Goal: Task Accomplishment & Management: Manage account settings

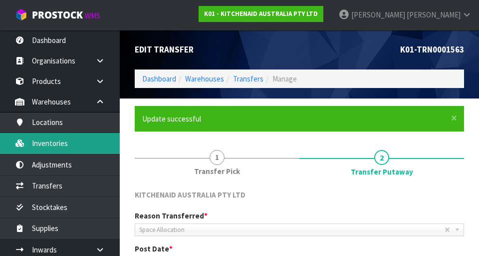
click at [46, 143] on link "Inventories" at bounding box center [60, 143] width 120 height 20
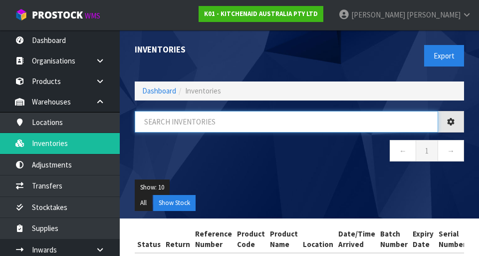
click at [338, 125] on input "text" at bounding box center [287, 121] width 304 height 21
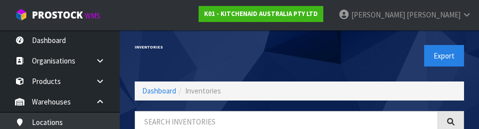
click at [386, 60] on div "Export" at bounding box center [386, 55] width 172 height 51
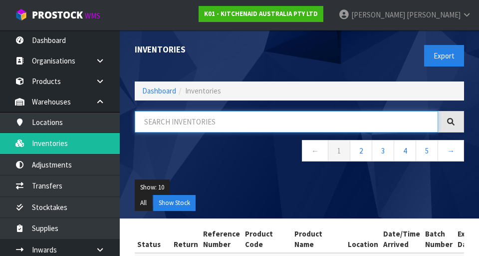
click at [167, 123] on input "text" at bounding box center [287, 121] width 304 height 21
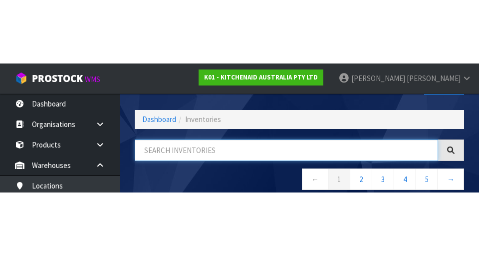
scroll to position [57, 0]
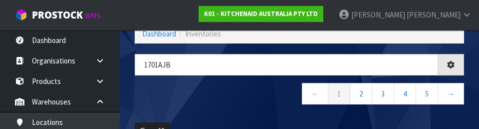
click at [269, 123] on ul "Show: 10 5 10 25 50" at bounding box center [300, 130] width 330 height 16
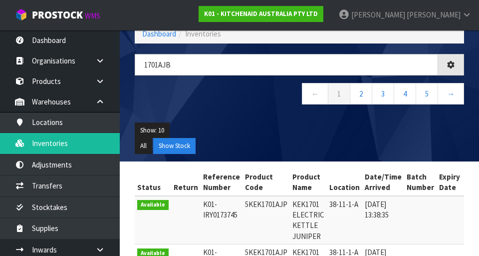
scroll to position [58, 0]
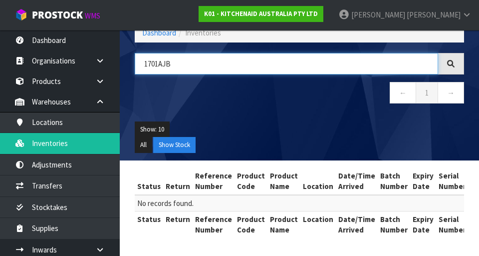
click at [399, 66] on input "1701AJB" at bounding box center [287, 63] width 304 height 21
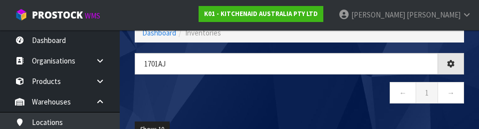
click at [338, 105] on nav "← 1 →" at bounding box center [300, 94] width 330 height 24
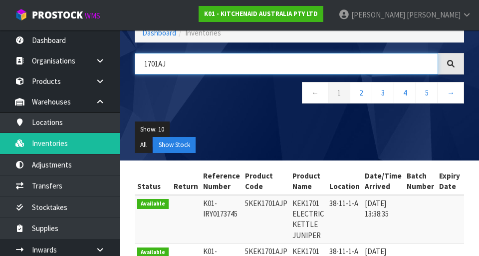
click at [396, 59] on input "1701AJ" at bounding box center [287, 63] width 304 height 21
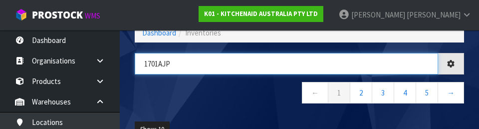
type input "1701AJP"
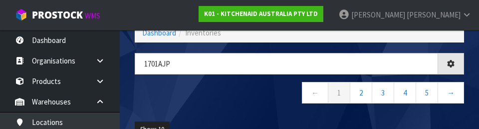
click at [273, 103] on nav "← 1 2 3 4 5 →" at bounding box center [300, 94] width 330 height 24
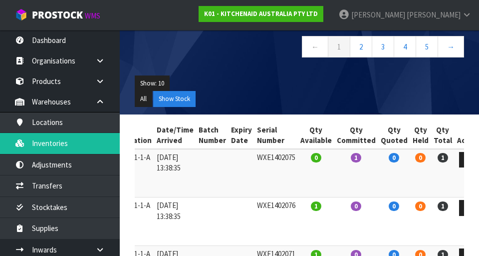
scroll to position [103, 0]
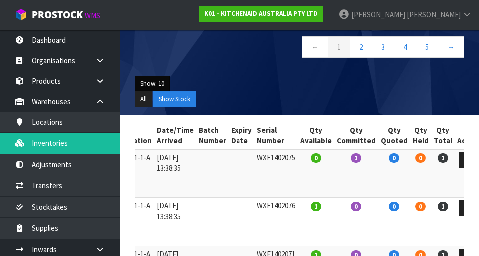
click at [145, 82] on button "Show: 10" at bounding box center [152, 84] width 35 height 16
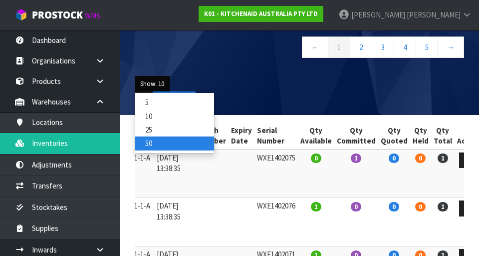
click at [146, 145] on link "50" at bounding box center [174, 142] width 79 height 13
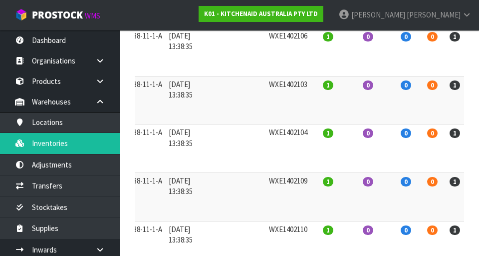
scroll to position [0, 0]
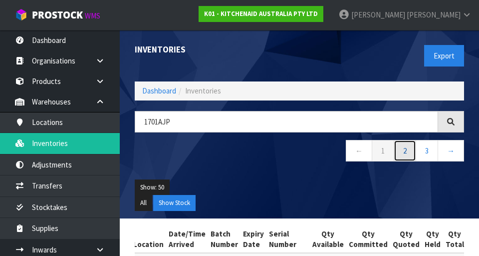
click at [409, 147] on link "2" at bounding box center [405, 150] width 22 height 21
click at [436, 149] on link "3" at bounding box center [427, 150] width 22 height 21
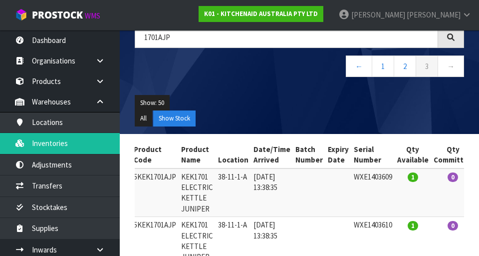
scroll to position [84, 0]
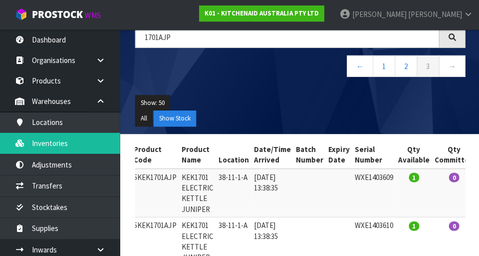
copy td "5KEK1701AJP"
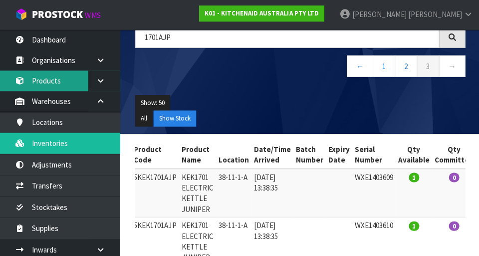
click at [40, 71] on link "Products" at bounding box center [60, 81] width 120 height 20
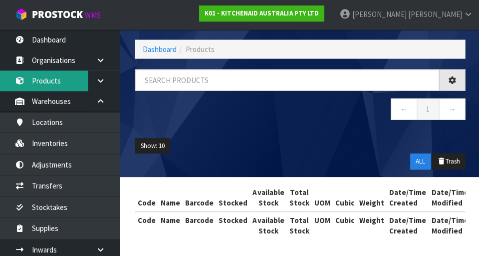
scroll to position [84, 0]
click at [175, 82] on div "← 1 →" at bounding box center [299, 99] width 345 height 61
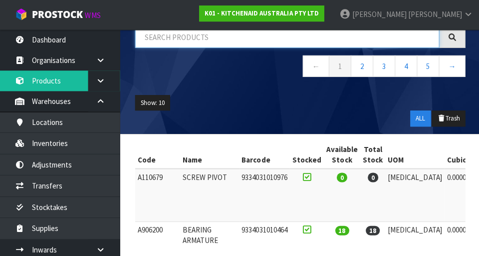
paste input "5KEK1701AJP"
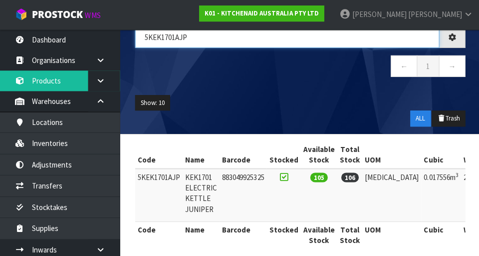
scroll to position [83, 0]
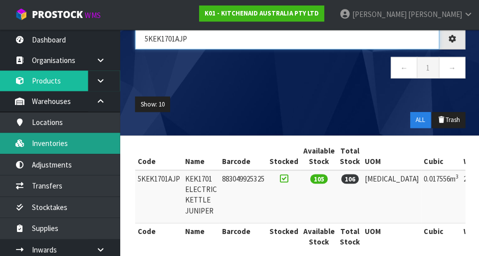
type input "5KEK1701AJP"
click at [43, 137] on link "Inventories" at bounding box center [60, 143] width 120 height 20
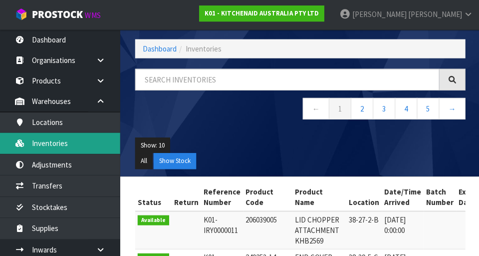
scroll to position [83, 0]
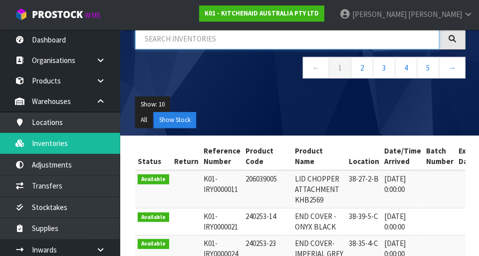
paste input "5KEK1701AJP"
type input "5KEK1701AJP"
click at [202, 90] on div "Show: 10 5 10 25 50 All Show Stock" at bounding box center [299, 112] width 345 height 46
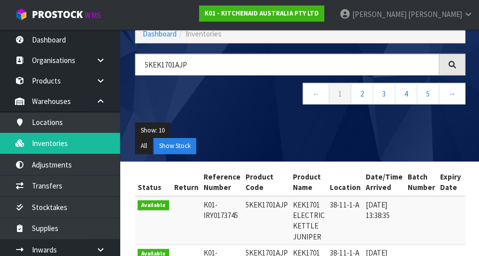
scroll to position [57, 0]
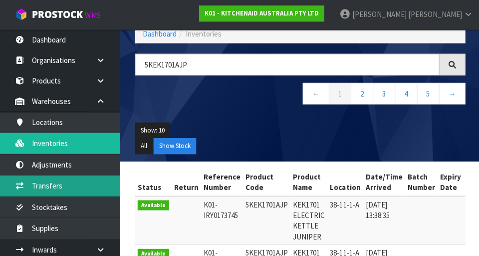
click at [47, 188] on link "Transfers" at bounding box center [60, 185] width 120 height 20
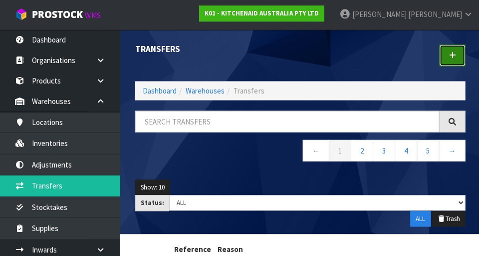
click at [459, 53] on link at bounding box center [451, 55] width 26 height 21
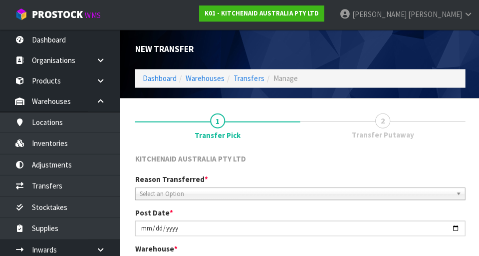
scroll to position [224, 0]
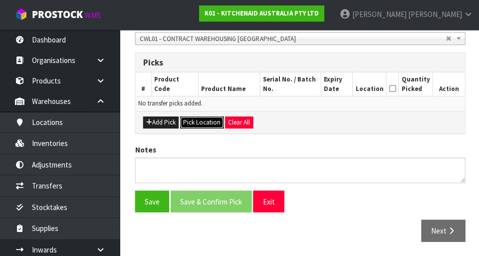
click at [204, 122] on button "Pick Location" at bounding box center [201, 122] width 43 height 12
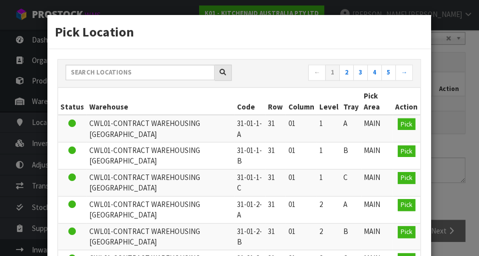
click at [455, 86] on div "Pick Location ← 1 2 3 4 5 → Status Warehouse Code Row Column Level Tray Pick Ar…" at bounding box center [239, 128] width 479 height 256
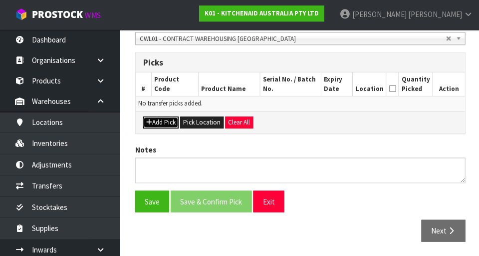
click at [168, 119] on button "Add Pick" at bounding box center [160, 122] width 35 height 12
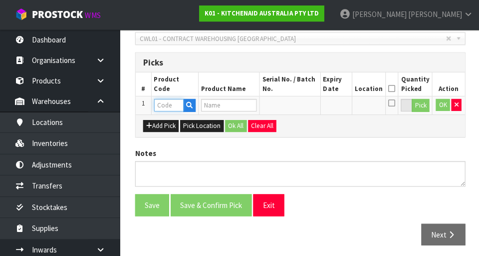
paste input "5KEK1701AJP"
type input "5KEK1701AJP"
type input "KEK1701 ELECTRIC KETTLE JUNIPER"
type input "5KEK1701AJP"
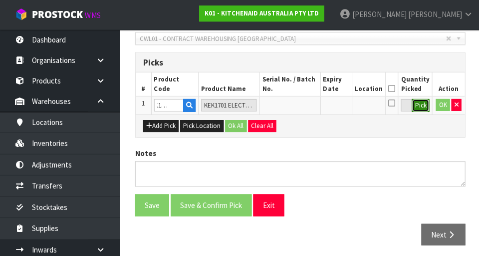
click at [418, 105] on button "Pick" at bounding box center [419, 105] width 17 height 13
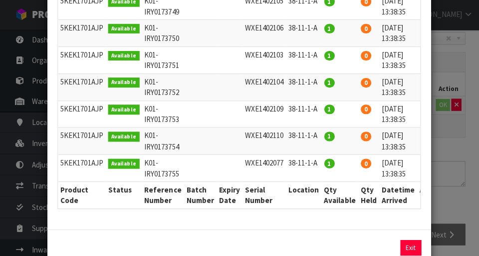
scroll to position [290, 0]
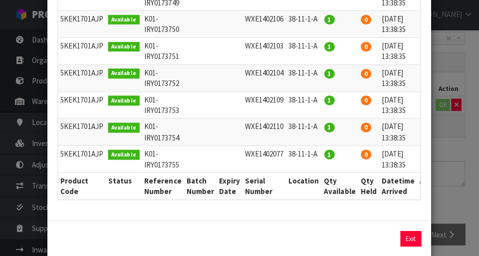
click at [460, 87] on div "Pick Line Picks Product Code Product Name Serial No. / Batch No. Expiry Date Lo…" at bounding box center [239, 128] width 479 height 256
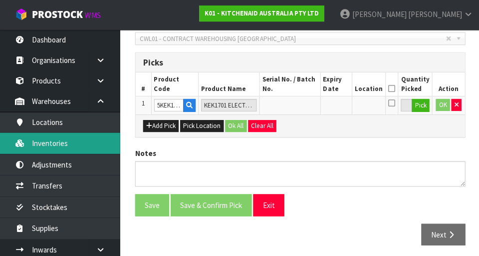
click at [46, 143] on link "Inventories" at bounding box center [60, 143] width 120 height 20
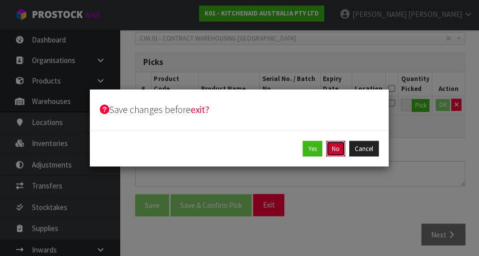
click at [335, 151] on button "No" at bounding box center [335, 149] width 19 height 16
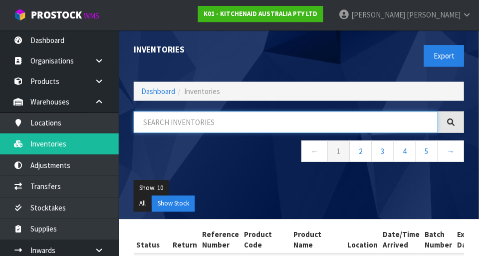
paste input "5KEK1701AJP"
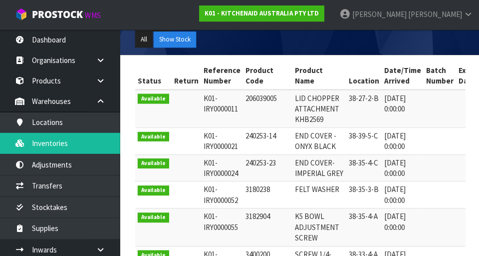
scroll to position [163, 0]
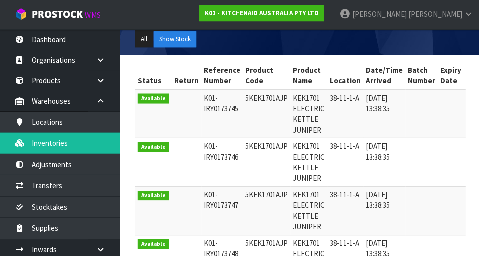
type input "5KEK1701AJP"
copy tr "38-11-1-A"
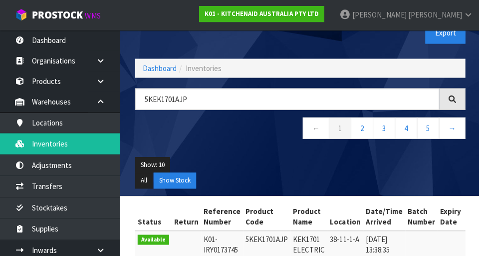
scroll to position [22, 0]
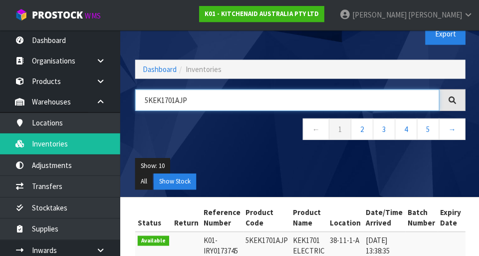
click at [206, 102] on input "5KEK1701AJP" at bounding box center [287, 99] width 304 height 21
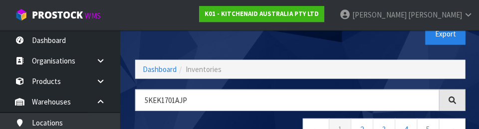
click at [386, 45] on div "Export" at bounding box center [386, 33] width 172 height 51
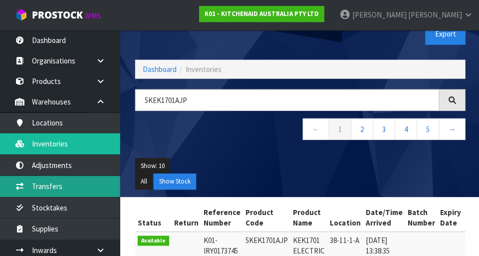
click at [40, 179] on link "Transfers" at bounding box center [60, 185] width 120 height 20
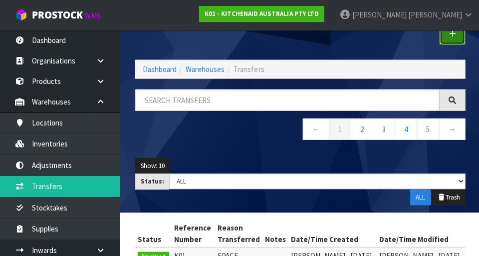
click at [451, 40] on link at bounding box center [451, 33] width 26 height 21
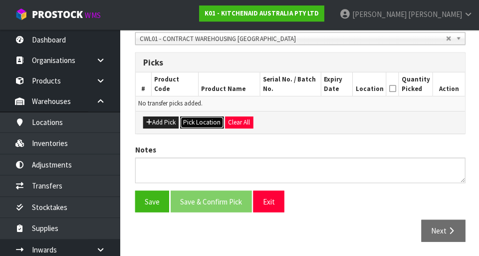
click at [199, 117] on button "Pick Location" at bounding box center [201, 122] width 43 height 12
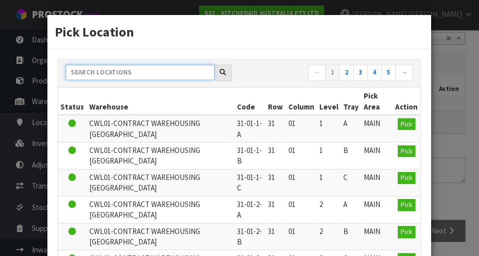
paste input "38-11-1-A"
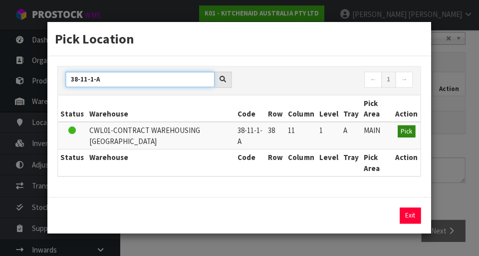
type input "38-11-1-A"
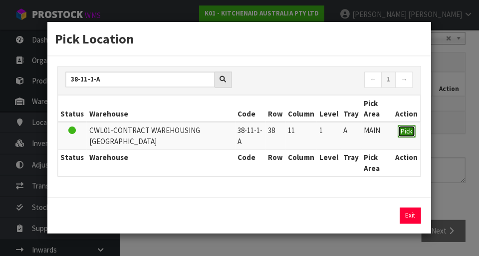
click at [410, 129] on span "Pick" at bounding box center [405, 131] width 11 height 8
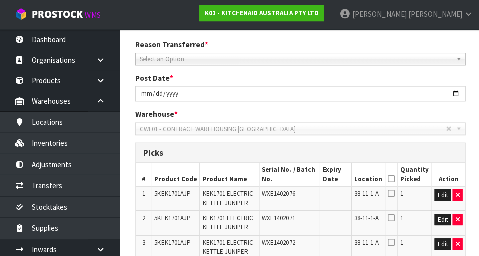
scroll to position [135, 0]
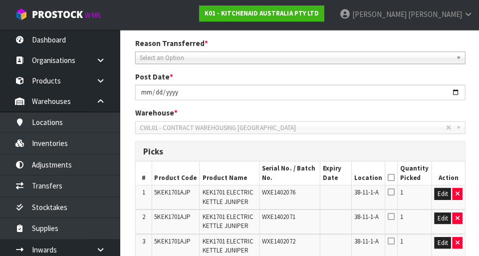
click at [393, 177] on icon at bounding box center [390, 177] width 7 height 0
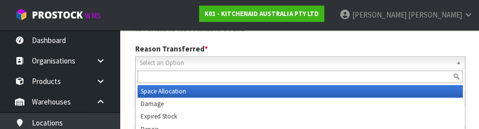
scroll to position [138, 0]
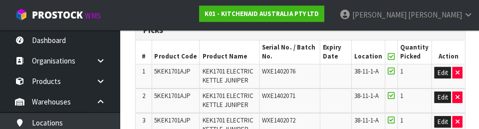
click at [356, 84] on td "38-11-1-A" at bounding box center [366, 76] width 33 height 24
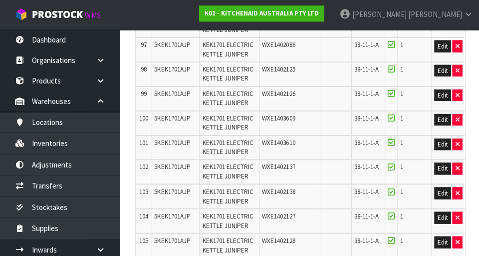
scroll to position [2770, 0]
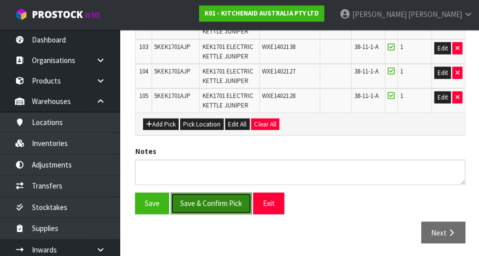
click at [197, 208] on button "Save & Confirm Pick" at bounding box center [210, 202] width 81 height 21
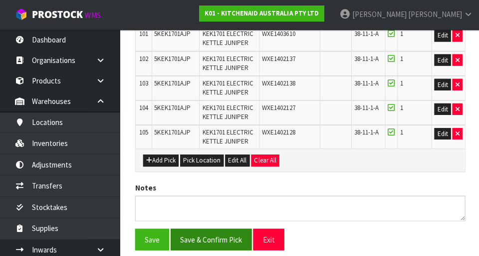
scroll to position [0, 0]
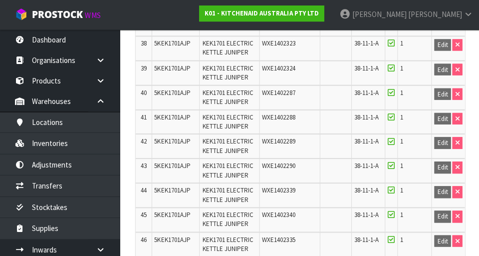
scroll to position [1228, 0]
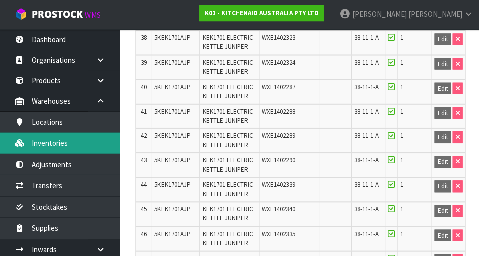
click at [58, 145] on link "Inventories" at bounding box center [60, 143] width 120 height 20
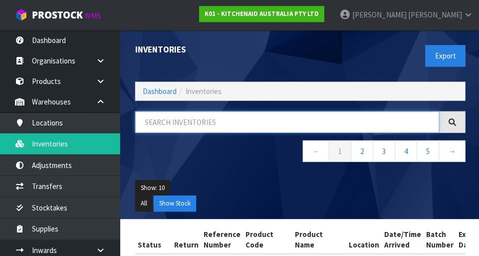
click at [373, 120] on input "text" at bounding box center [287, 121] width 304 height 21
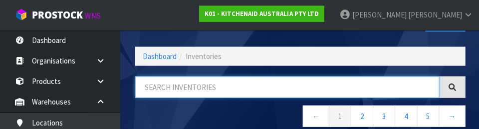
scroll to position [57, 0]
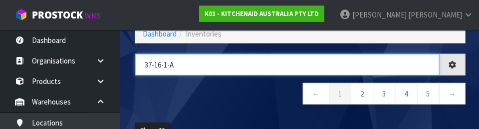
type input "37-16-1-A"
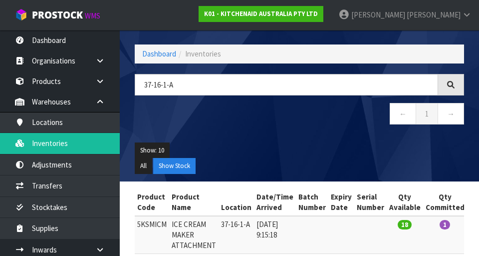
scroll to position [79, 0]
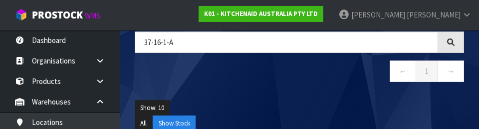
click at [224, 100] on ul "Show: 10 5 10 25 50" at bounding box center [300, 108] width 330 height 16
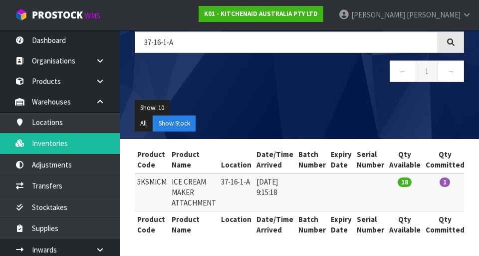
copy td "5KSMICM"
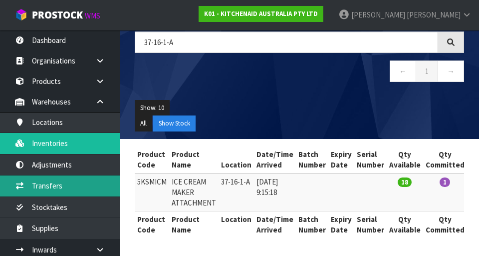
click at [34, 186] on link "Transfers" at bounding box center [60, 185] width 120 height 20
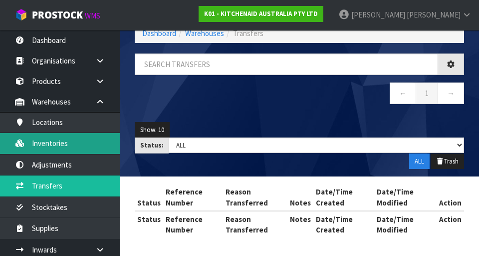
click at [41, 139] on link "Inventories" at bounding box center [60, 143] width 120 height 20
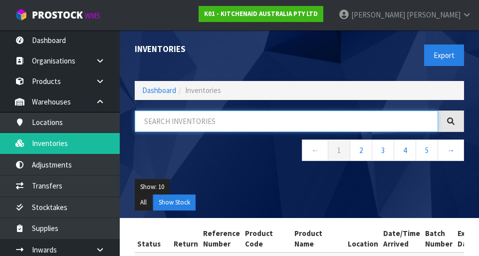
click at [365, 125] on input "text" at bounding box center [287, 120] width 304 height 21
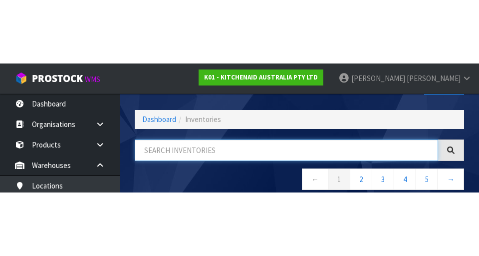
scroll to position [57, 0]
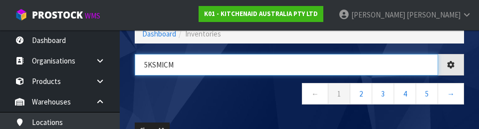
type input "5KSMICM"
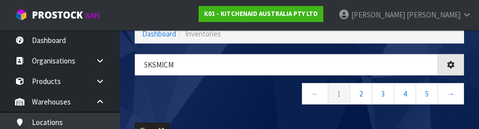
click at [160, 89] on nav "← 1 2 3 4 5 →" at bounding box center [300, 95] width 330 height 24
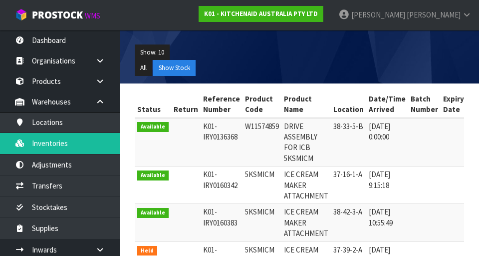
scroll to position [145, 0]
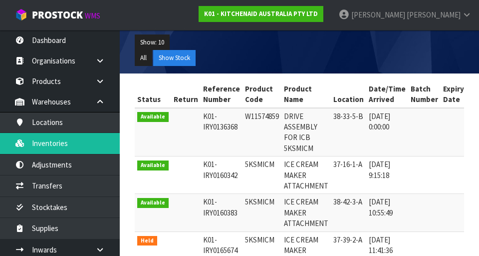
click at [366, 100] on th "Date/Time Arrived" at bounding box center [387, 94] width 42 height 27
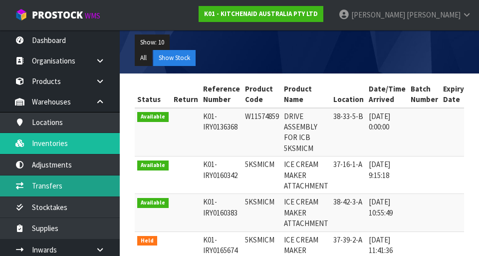
click at [34, 184] on link "Transfers" at bounding box center [60, 185] width 120 height 20
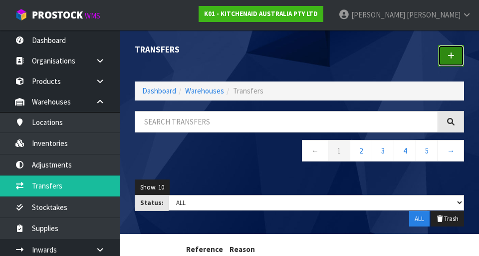
click at [450, 60] on link at bounding box center [451, 55] width 26 height 21
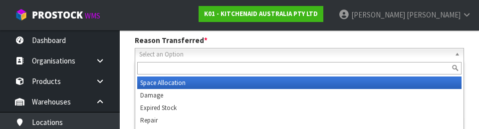
scroll to position [138, 0]
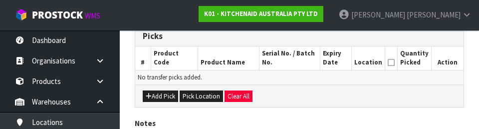
click at [355, 96] on div "Add Pick Pick Location Clear All" at bounding box center [299, 95] width 329 height 22
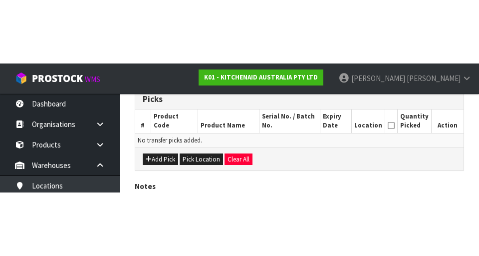
scroll to position [224, 0]
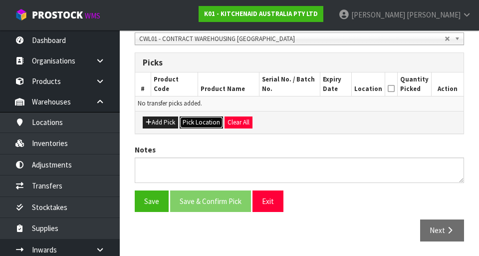
click at [197, 126] on button "Pick Location" at bounding box center [201, 122] width 43 height 12
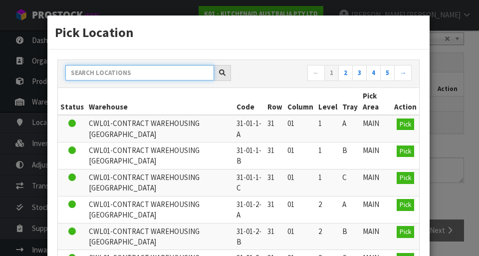
click at [101, 73] on input "text" at bounding box center [139, 72] width 149 height 15
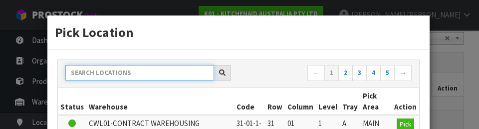
paste input "5KSMICM"
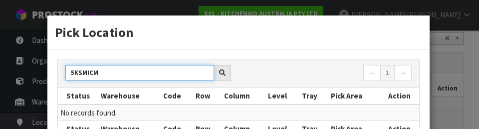
type input "5KSMICM"
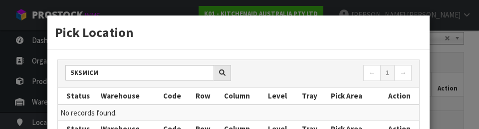
click at [288, 89] on th "Level" at bounding box center [283, 96] width 34 height 16
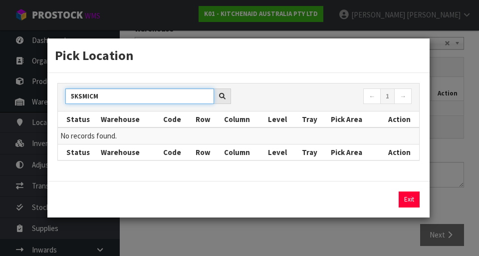
click at [119, 98] on input "5KSMICM" at bounding box center [139, 95] width 149 height 15
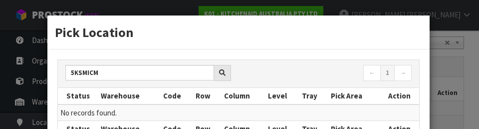
click at [320, 99] on th "Tray" at bounding box center [314, 96] width 29 height 16
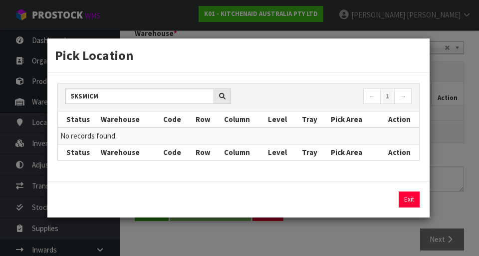
click at [459, 99] on div "Pick Location 5KSMICM ← 1 → Status Warehouse Code Row Column Level Tray Pick Ar…" at bounding box center [239, 128] width 479 height 256
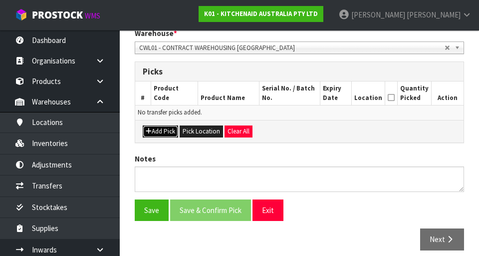
click at [166, 133] on button "Add Pick" at bounding box center [160, 131] width 35 height 12
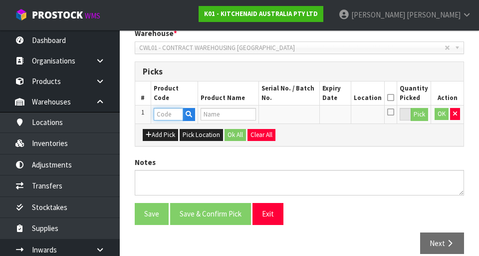
paste input "5KSMICM"
type input "5KSMICM"
type input "ICE CREAM MAKER ATTACHMENT"
type input "5KSMICM"
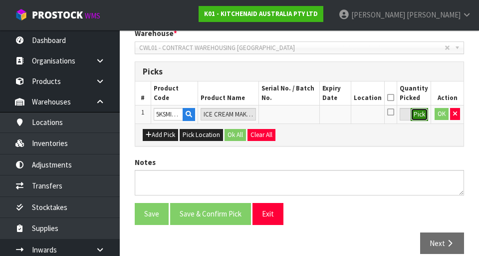
click at [418, 117] on button "Pick" at bounding box center [419, 114] width 17 height 13
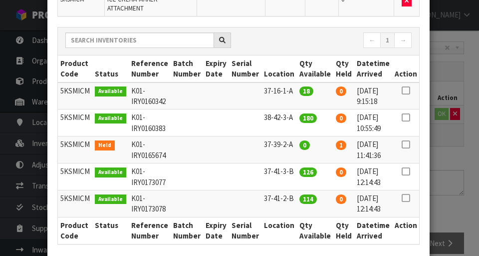
scroll to position [111, 0]
click at [405, 90] on icon at bounding box center [406, 90] width 8 height 0
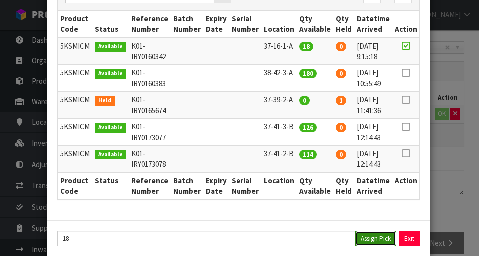
click at [366, 231] on button "Assign Pick" at bounding box center [375, 238] width 41 height 15
type input "18"
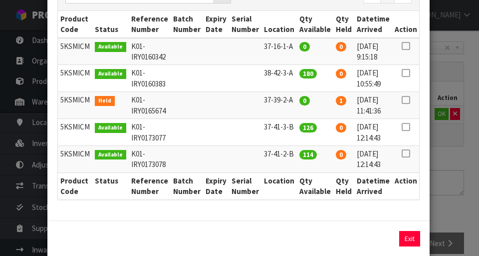
click at [448, 144] on div "Pick Line Picks Product Code Product Name Serial No. / Batch No. Expiry Date Lo…" at bounding box center [239, 128] width 479 height 256
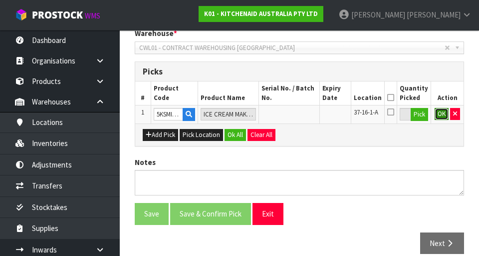
click at [442, 110] on button "OK" at bounding box center [442, 114] width 14 height 12
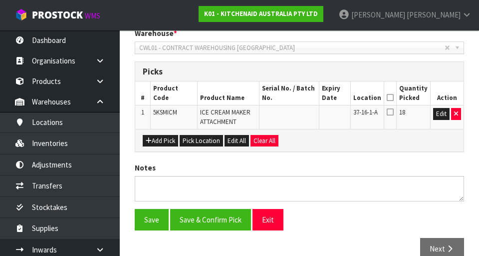
click at [393, 97] on icon at bounding box center [390, 97] width 7 height 0
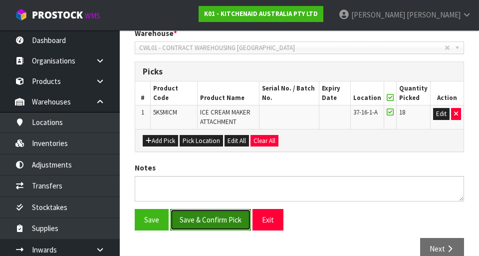
click at [206, 219] on button "Save & Confirm Pick" at bounding box center [210, 219] width 81 height 21
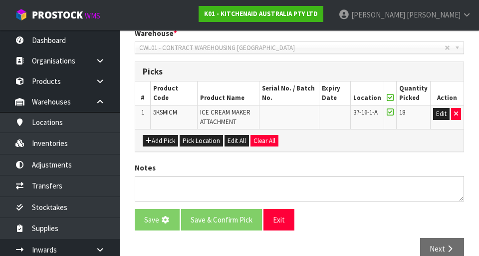
scroll to position [0, 0]
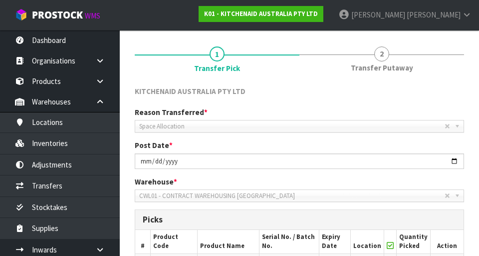
scroll to position [247, 0]
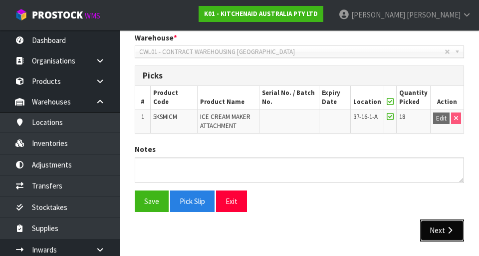
click at [440, 222] on button "Next" at bounding box center [442, 229] width 44 height 21
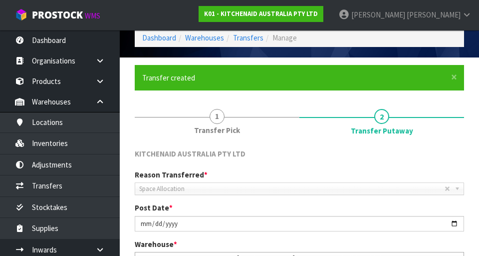
scroll to position [297, 0]
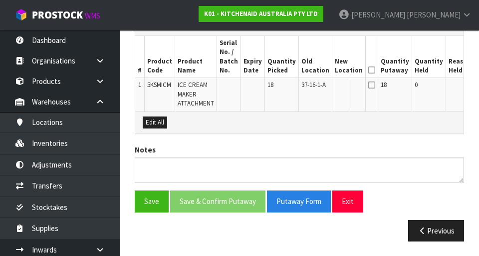
click at [477, 88] on button "Edit" at bounding box center [485, 86] width 16 height 12
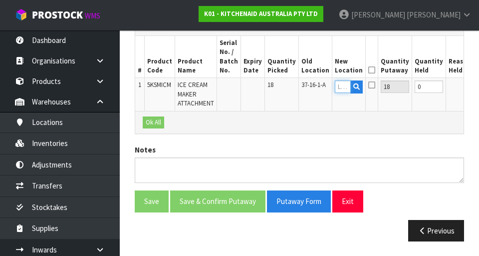
click at [335, 86] on input "text" at bounding box center [343, 86] width 16 height 12
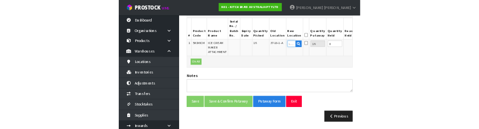
scroll to position [293, 0]
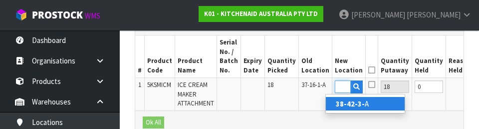
type input "38-42-3-A"
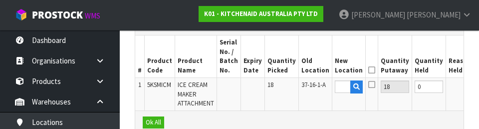
click at [477, 88] on button "OK" at bounding box center [484, 86] width 14 height 12
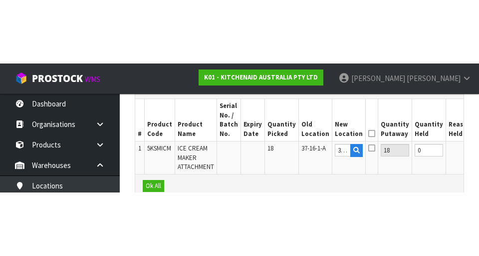
scroll to position [297, 0]
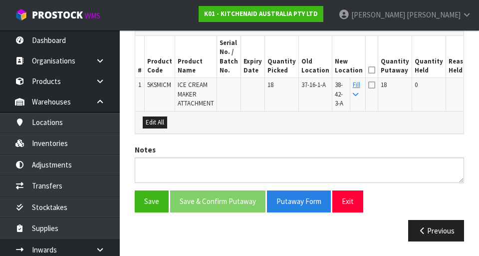
click at [368, 70] on icon at bounding box center [371, 70] width 7 height 0
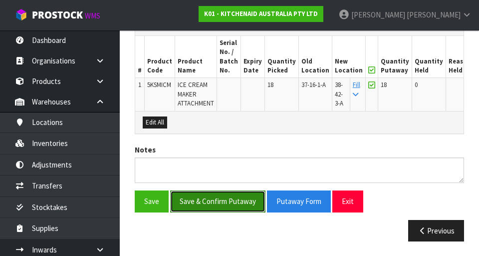
click at [201, 206] on button "Save & Confirm Putaway" at bounding box center [217, 200] width 95 height 21
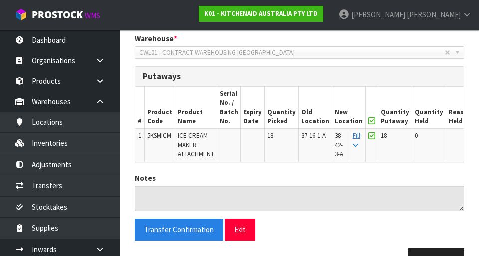
scroll to position [244, 0]
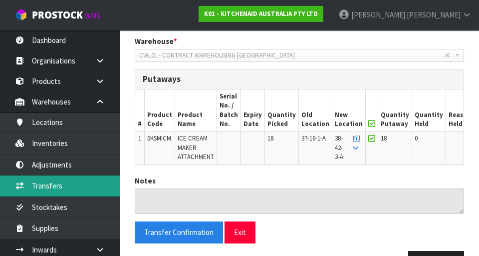
click at [34, 183] on link "Transfers" at bounding box center [60, 185] width 120 height 20
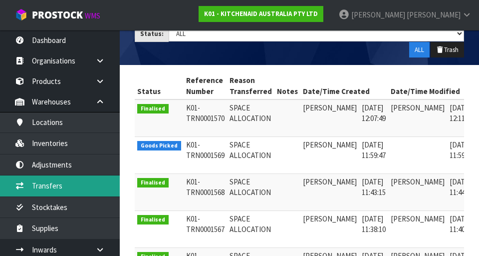
scroll to position [0, 26]
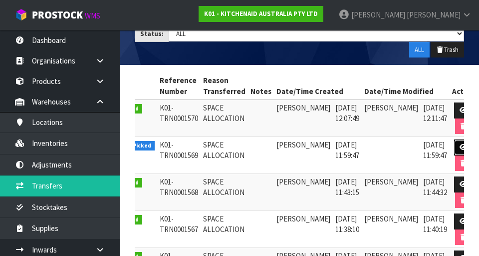
click at [457, 150] on link at bounding box center [463, 147] width 18 height 16
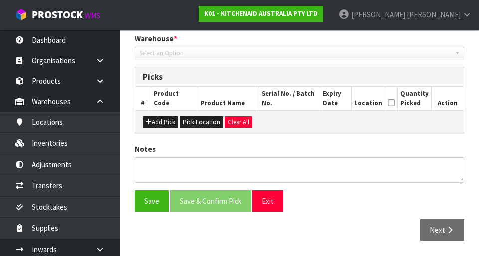
type input "[DATE]"
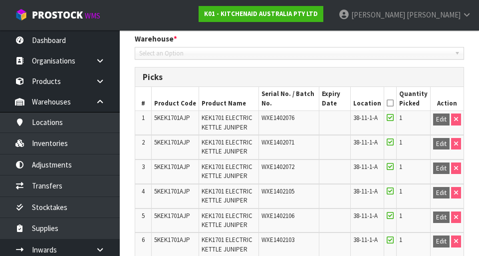
scroll to position [2748, 0]
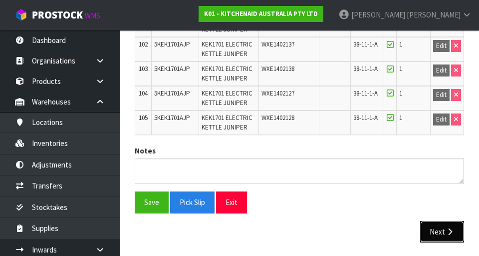
click at [438, 226] on button "Next" at bounding box center [442, 231] width 44 height 21
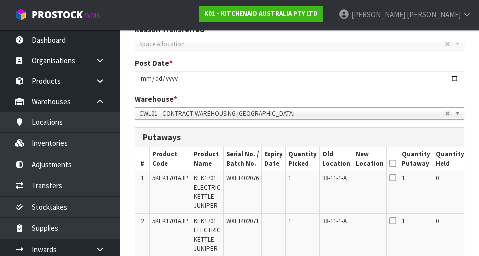
scroll to position [0, 47]
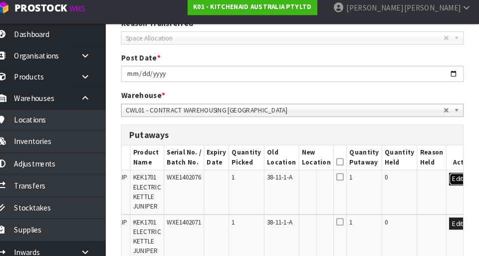
click at [450, 177] on button "Edit" at bounding box center [458, 180] width 16 height 12
click at [309, 178] on input "text" at bounding box center [317, 180] width 16 height 12
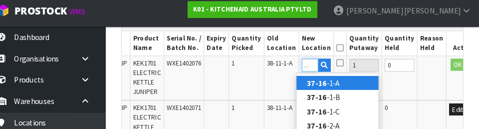
scroll to position [0, 10]
type input "37-16-1-A"
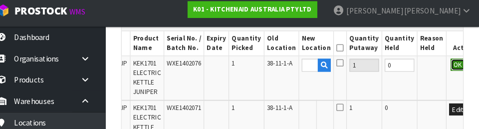
click at [452, 68] on button "OK" at bounding box center [459, 67] width 14 height 12
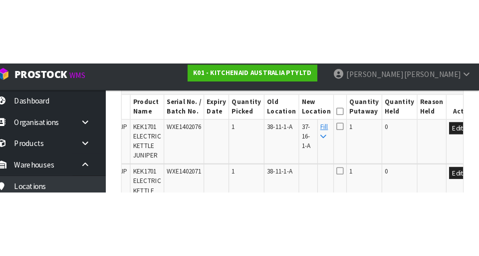
scroll to position [262, 0]
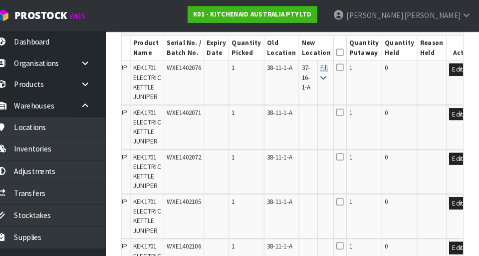
click at [327, 75] on icon at bounding box center [329, 75] width 5 height 6
click at [342, 61] on icon at bounding box center [345, 65] width 7 height 8
click at [0, 0] on input "checkbox" at bounding box center [0, 0] width 0 height 0
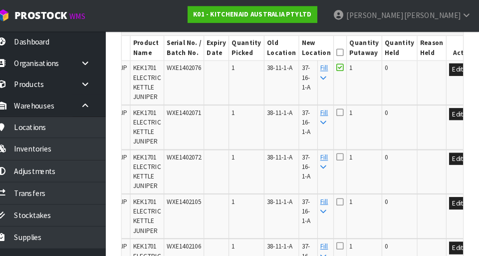
click at [342, 50] on icon at bounding box center [345, 50] width 7 height 0
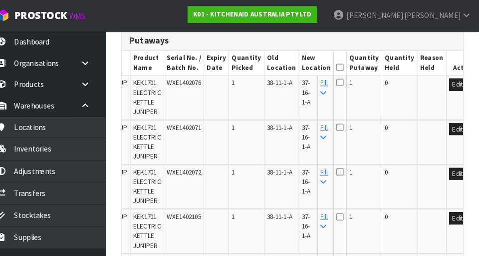
scroll to position [247, 0]
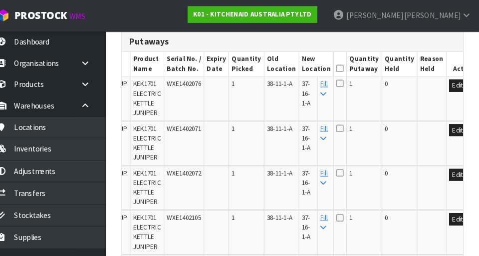
click at [342, 66] on icon at bounding box center [345, 66] width 7 height 0
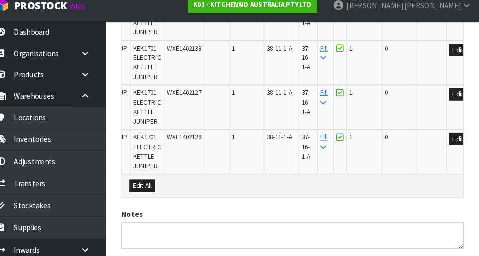
scroll to position [4701, 0]
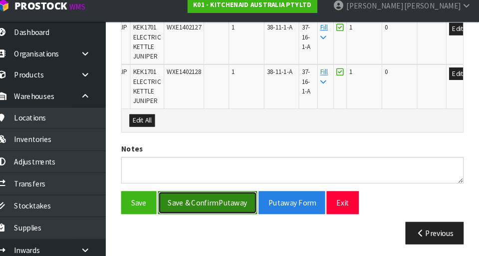
click at [201, 206] on button "Save & Confirm Putaway" at bounding box center [217, 203] width 95 height 21
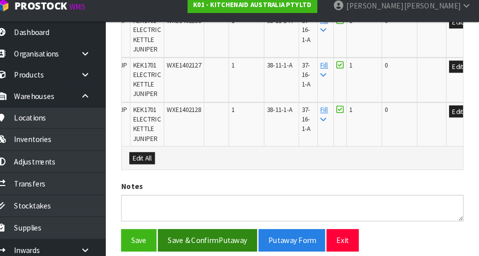
scroll to position [0, 0]
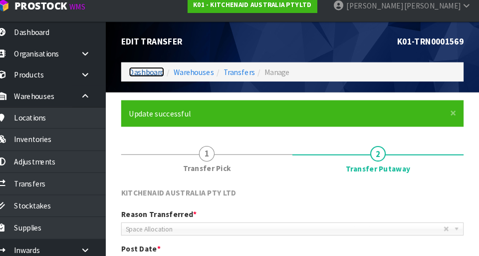
click at [151, 75] on link "Dashboard" at bounding box center [159, 78] width 34 height 9
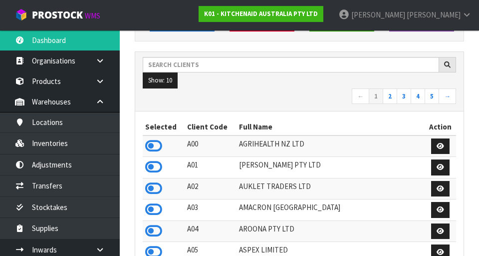
scroll to position [792, 345]
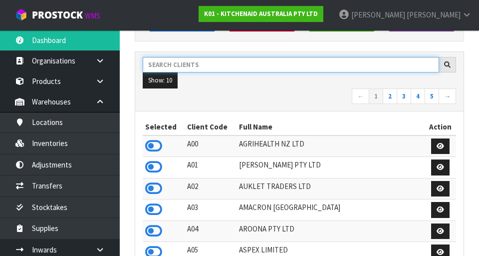
click at [199, 61] on input "text" at bounding box center [291, 64] width 297 height 15
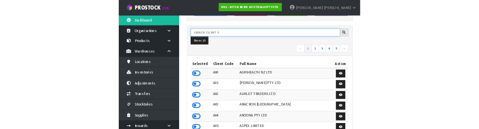
scroll to position [137, 0]
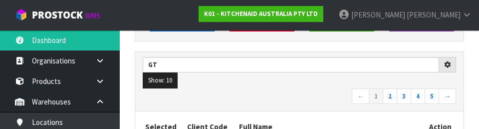
click at [285, 88] on ul "Show: 10 5 10 25 50" at bounding box center [300, 80] width 314 height 16
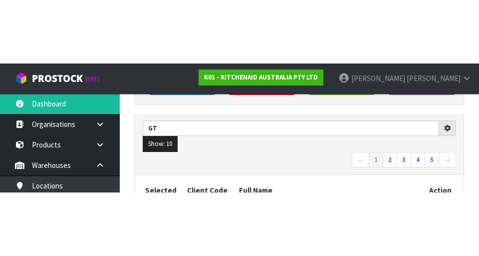
scroll to position [141, 0]
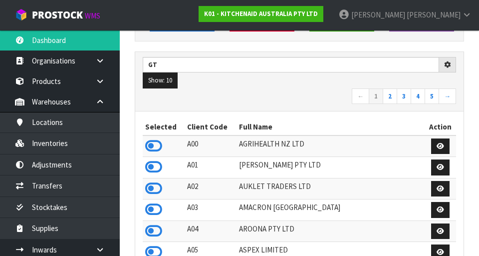
type input "GT"
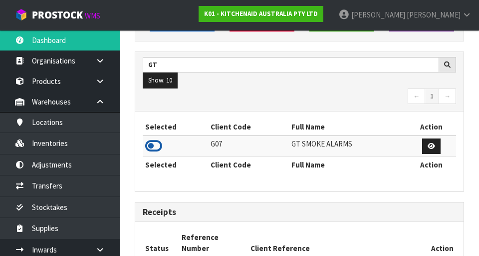
click at [161, 141] on icon at bounding box center [153, 145] width 17 height 15
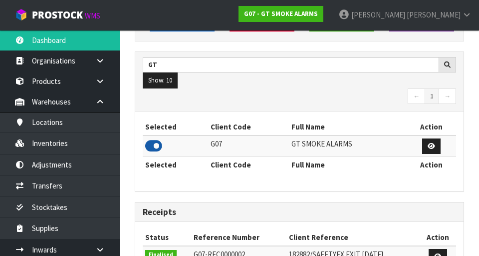
scroll to position [663, 345]
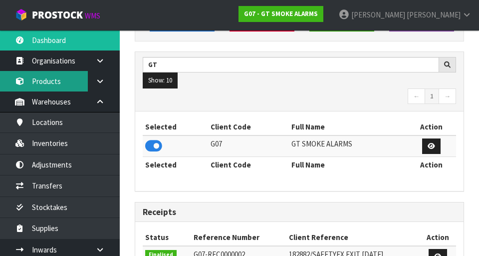
click at [62, 88] on link "Products" at bounding box center [60, 81] width 120 height 20
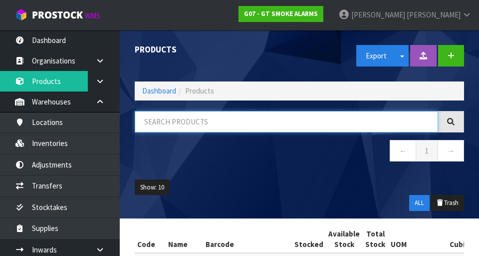
click at [225, 125] on input "text" at bounding box center [287, 121] width 304 height 21
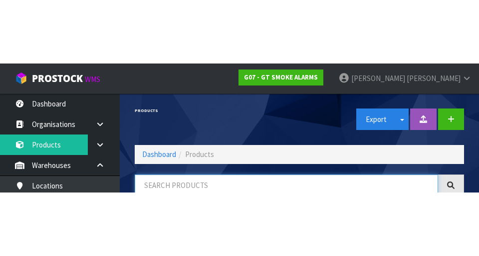
scroll to position [57, 0]
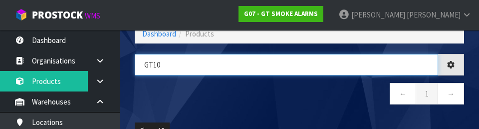
type input "GT10"
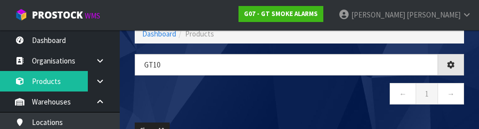
click at [321, 107] on nav "← 1 →" at bounding box center [300, 95] width 330 height 24
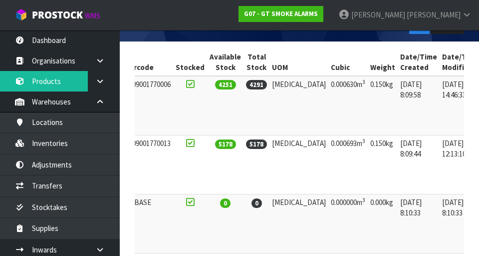
scroll to position [219, 0]
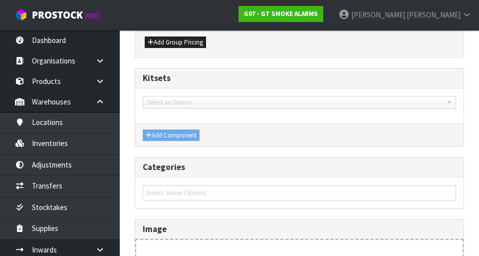
type input "GT10"
type input "10 YR LI STAND ALONE SMOKE ALARM"
type input "9309001770006"
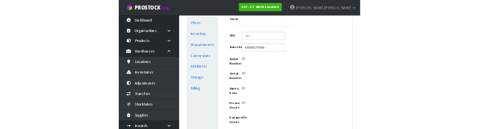
scroll to position [309, 0]
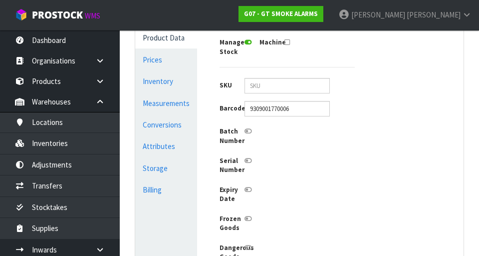
scroll to position [271, 0]
click at [171, 125] on link "Conversions" at bounding box center [166, 125] width 62 height 20
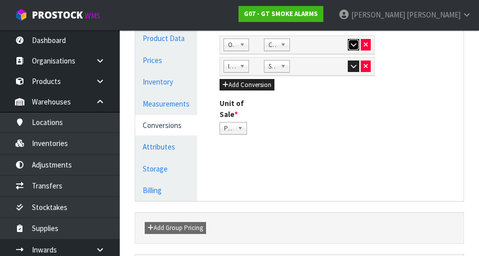
click at [352, 44] on icon "button" at bounding box center [353, 44] width 5 height 6
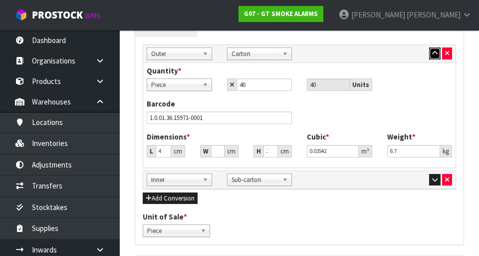
scroll to position [436, 0]
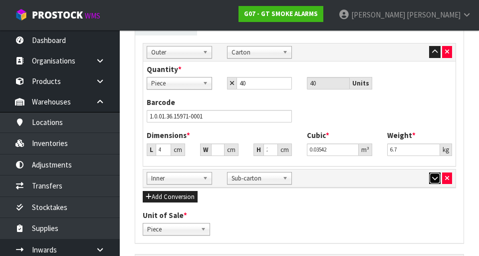
click at [431, 180] on button "button" at bounding box center [434, 178] width 11 height 12
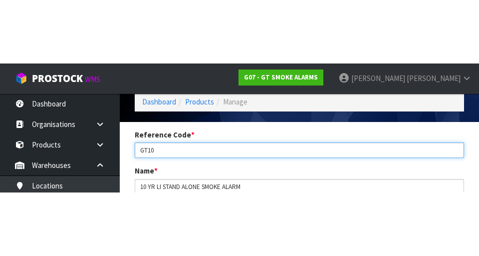
scroll to position [57, 0]
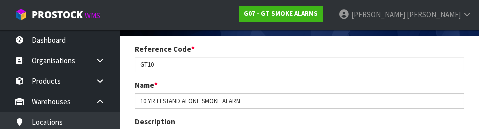
click at [471, 49] on div "Reference Code * GT10" at bounding box center [299, 58] width 345 height 28
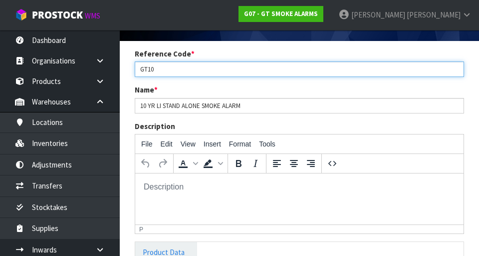
click at [151, 66] on input "GT10" at bounding box center [300, 68] width 330 height 15
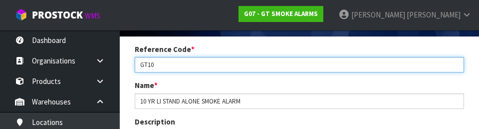
click at [149, 65] on input "GT10" at bounding box center [300, 64] width 330 height 15
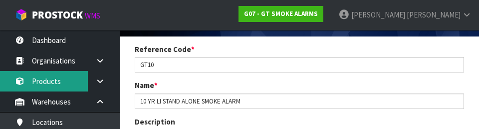
click at [67, 79] on link "Products" at bounding box center [60, 81] width 120 height 20
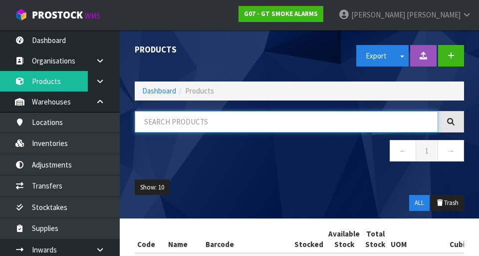
paste input "GT10"
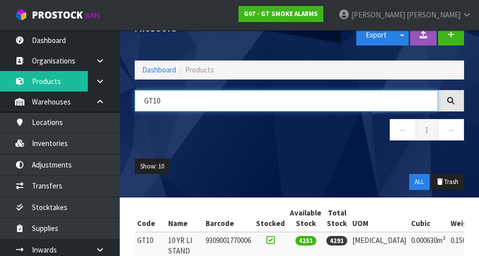
scroll to position [56, 0]
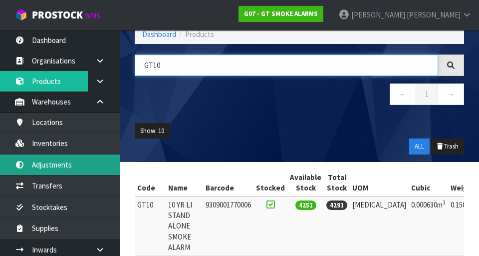
type input "GT10"
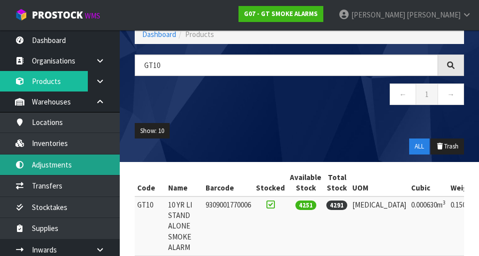
click at [73, 157] on link "Adjustments" at bounding box center [60, 164] width 120 height 20
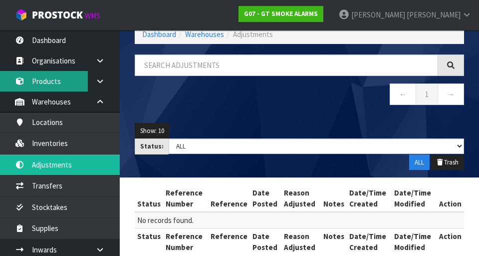
click at [55, 85] on link "Products" at bounding box center [60, 81] width 120 height 20
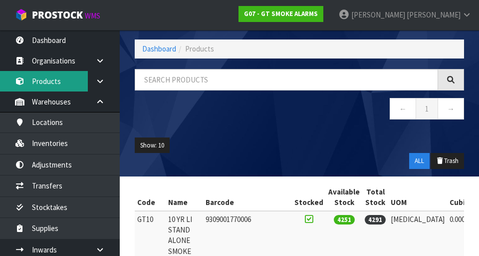
scroll to position [56, 0]
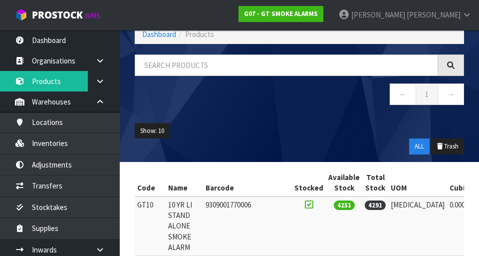
click at [200, 81] on div "← 1 →" at bounding box center [299, 84] width 345 height 61
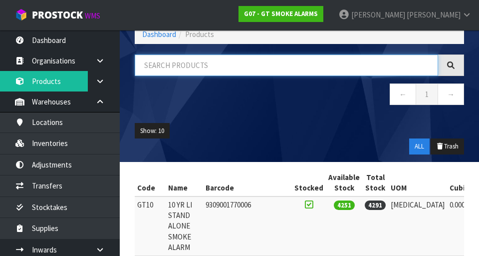
paste input "GT10"
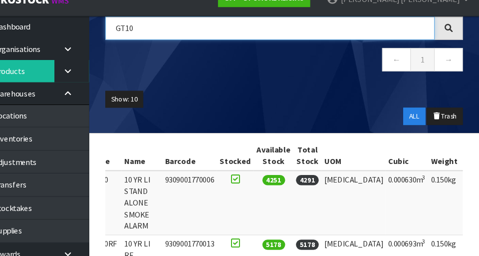
scroll to position [0, 80]
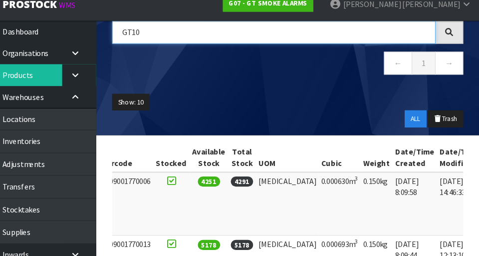
type input "GT10"
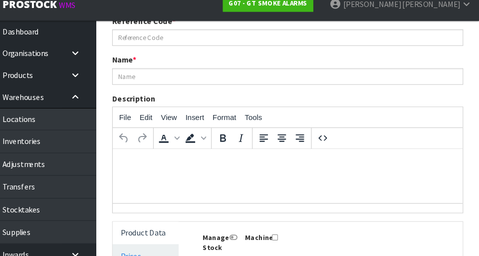
type input "GT10"
type input "10 YR LI STAND ALONE SMOKE ALARM"
type input "9309001770006"
type input "9"
type input "10"
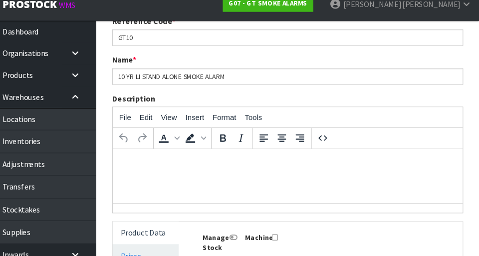
type input "7"
type input "0.00063"
type input "0.15"
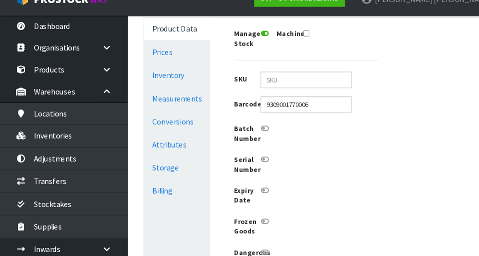
scroll to position [267, 0]
click at [176, 105] on link "Measurements" at bounding box center [166, 107] width 62 height 20
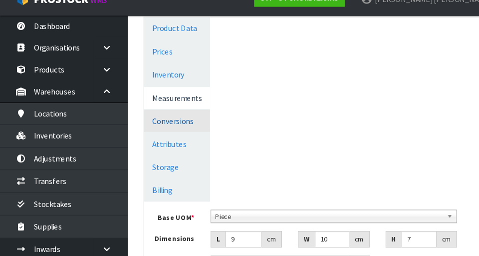
click at [175, 131] on link "Conversions" at bounding box center [166, 129] width 62 height 20
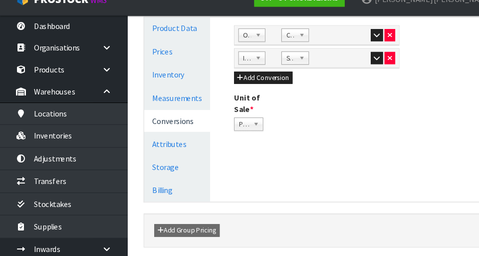
scroll to position [268, 0]
click at [355, 50] on icon "button" at bounding box center [353, 48] width 5 height 6
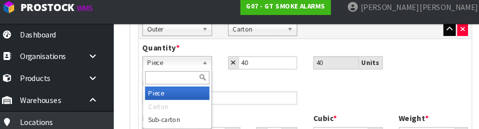
scroll to position [460, 0]
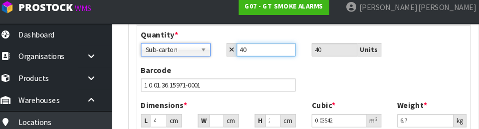
click at [270, 55] on input "40" at bounding box center [265, 54] width 56 height 12
type input "4"
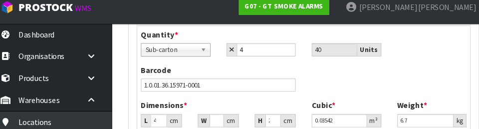
click at [431, 78] on div "Barcode 1.0.01.36.15971-0001" at bounding box center [299, 84] width 321 height 33
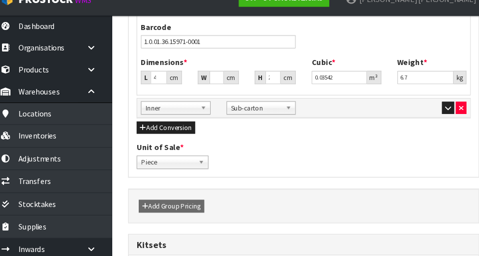
scroll to position [498, 0]
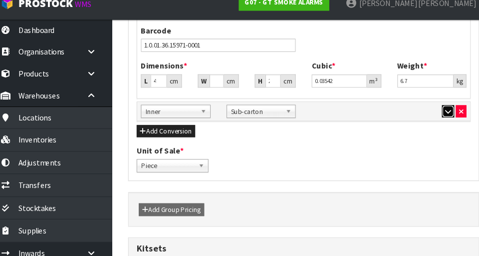
click at [433, 118] on icon "button" at bounding box center [434, 116] width 5 height 6
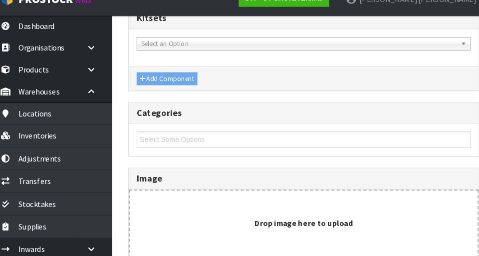
scroll to position [874, 0]
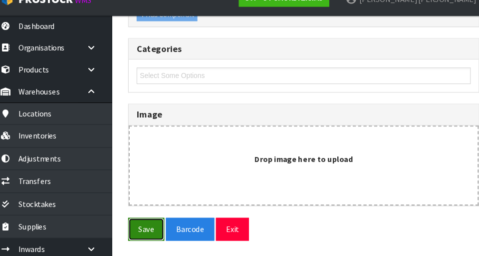
click at [152, 232] on button "Save" at bounding box center [152, 230] width 34 height 21
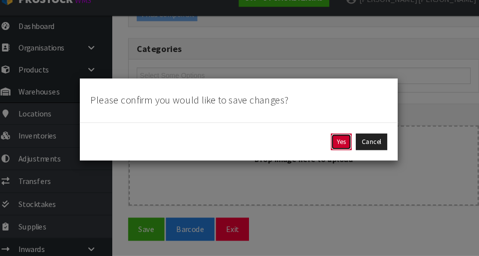
click at [333, 149] on button "Yes" at bounding box center [334, 149] width 19 height 16
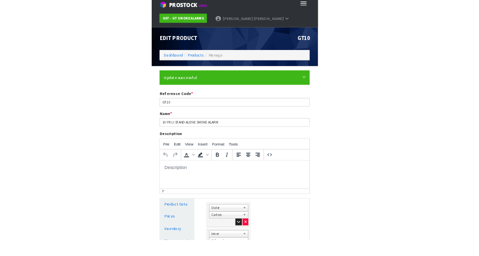
scroll to position [2, 0]
